Goal: Information Seeking & Learning: Learn about a topic

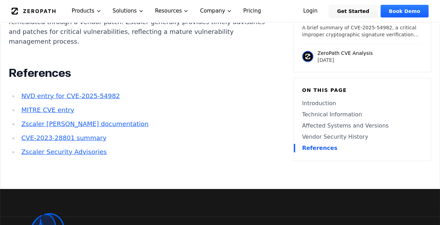
scroll to position [1015, 0]
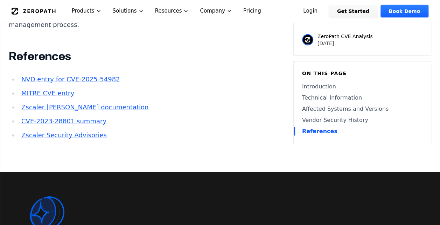
click at [55, 132] on link "Zscaler Security Advisories" at bounding box center [63, 135] width 85 height 7
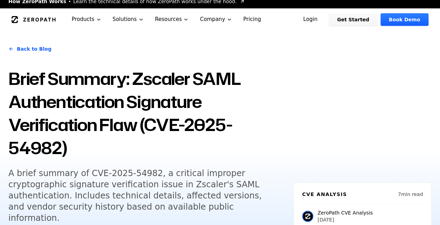
scroll to position [0, 0]
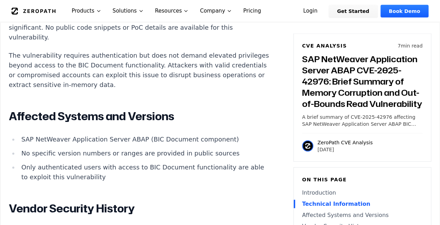
scroll to position [840, 0]
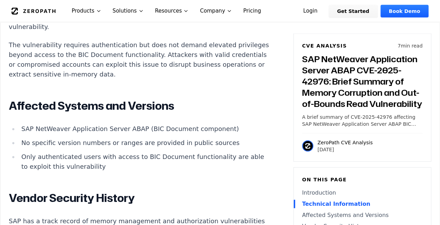
click at [26, 124] on li "SAP NetWeaver Application Server ABAP (BIC Document component)" at bounding box center [144, 129] width 251 height 10
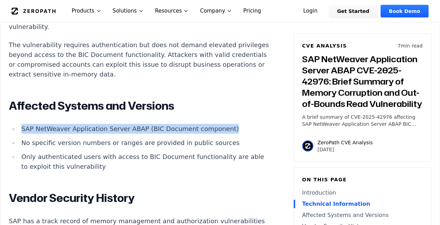
drag, startPoint x: 23, startPoint y: 118, endPoint x: 222, endPoint y: 121, distance: 198.9
click at [222, 124] on li "SAP NetWeaver Application Server ABAP (BIC Document component)" at bounding box center [144, 129] width 251 height 10
drag, startPoint x: 222, startPoint y: 121, endPoint x: 196, endPoint y: 117, distance: 26.0
copy li "SAP NetWeaver Application Server ABAP (BIC Document component)"
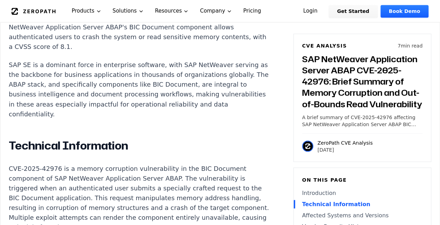
scroll to position [560, 0]
